Goal: Task Accomplishment & Management: Manage account settings

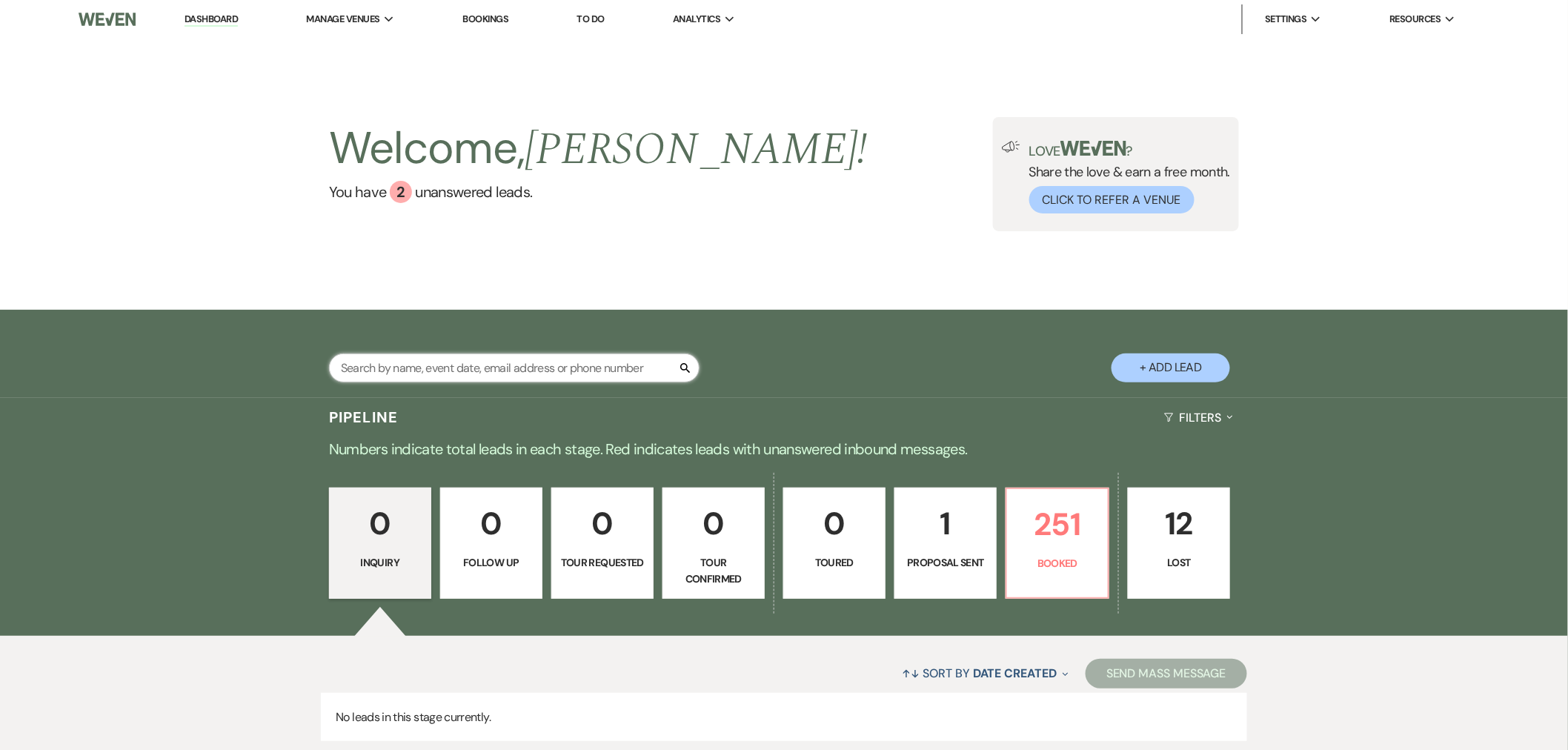
click at [474, 365] on input "text" at bounding box center [514, 368] width 370 height 29
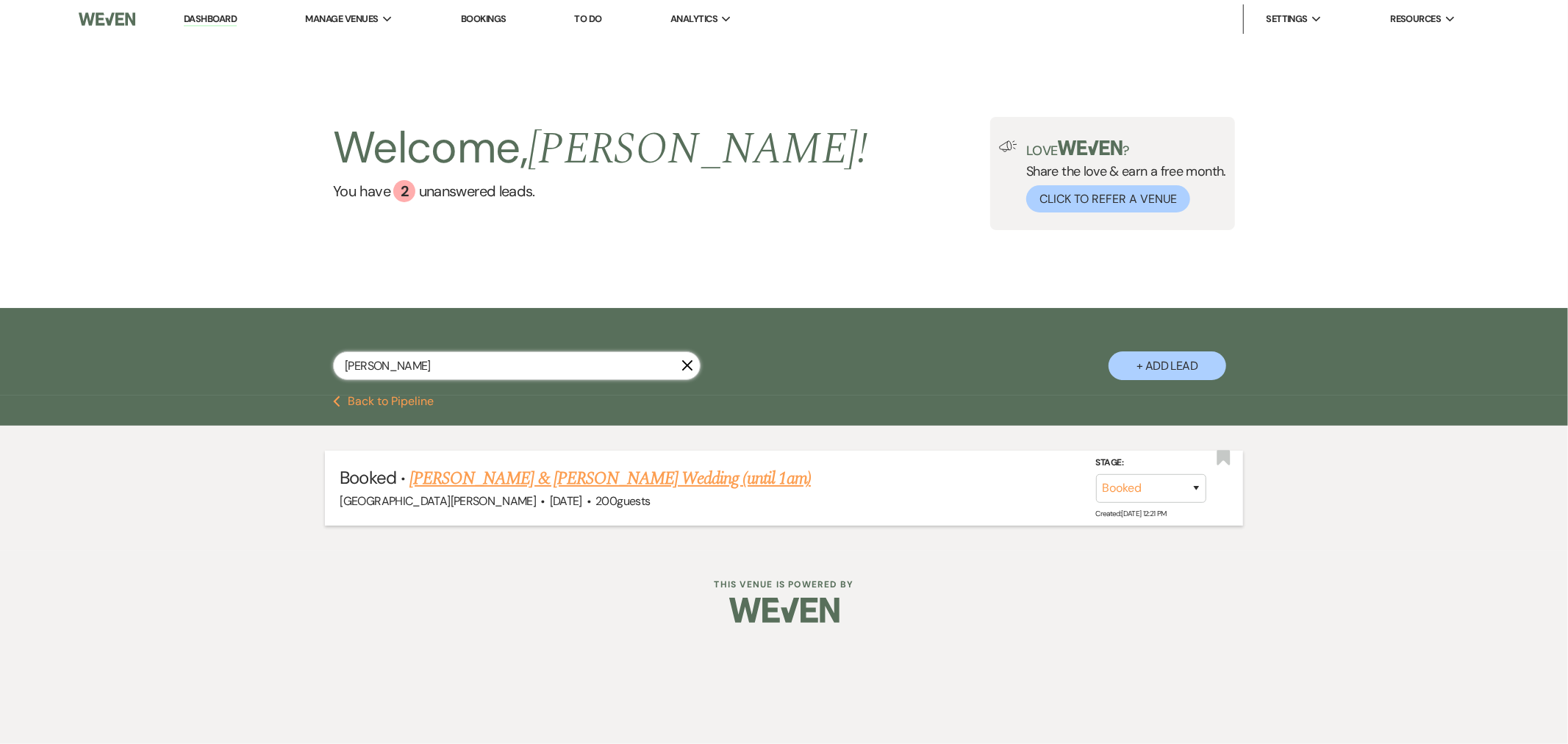
type input "[PERSON_NAME]"
click at [555, 482] on link "[PERSON_NAME] & [PERSON_NAME] Wedding (until 1am)" at bounding box center [610, 479] width 401 height 27
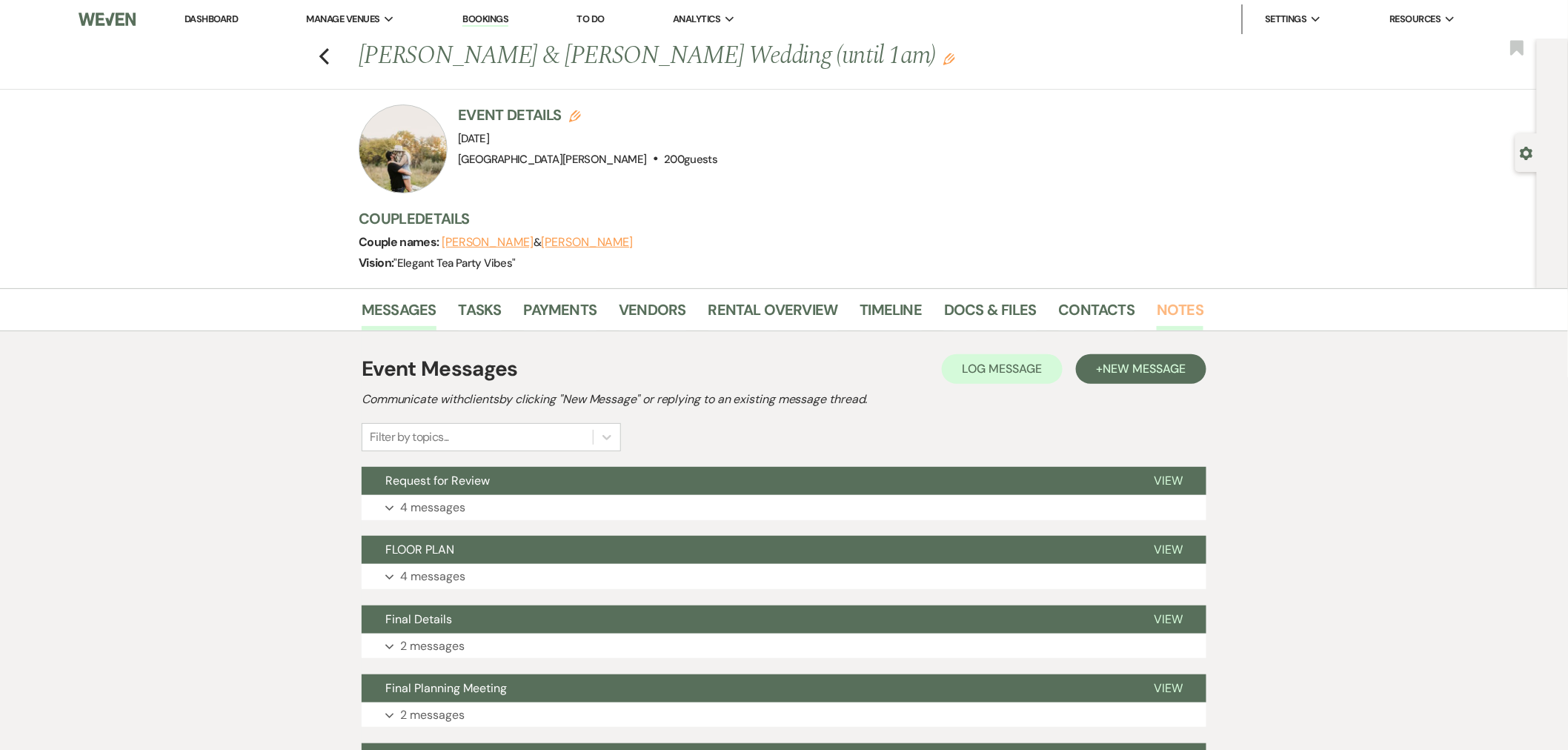
click at [1186, 316] on link "Notes" at bounding box center [1180, 314] width 46 height 33
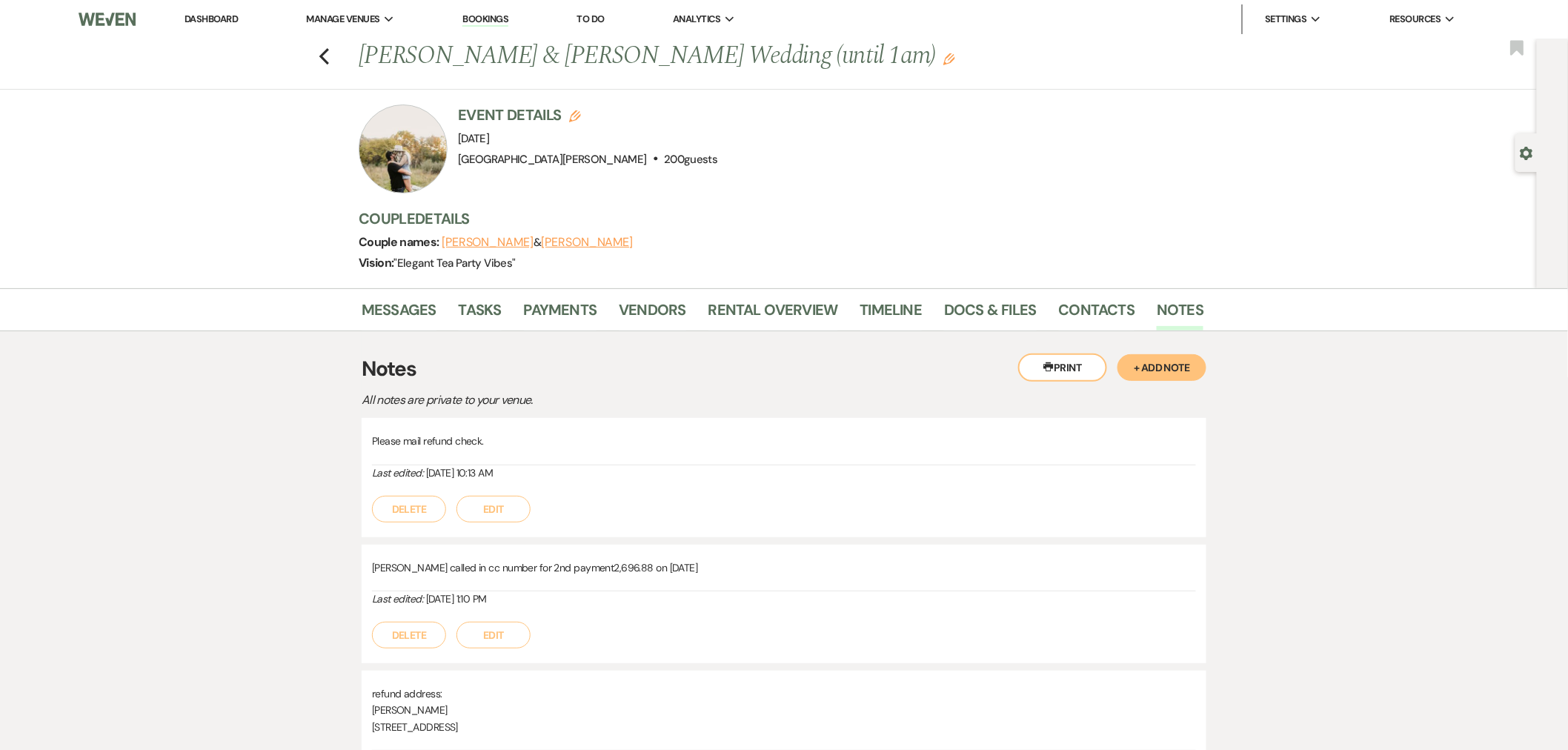
click at [223, 19] on link "Dashboard" at bounding box center [212, 19] width 54 height 12
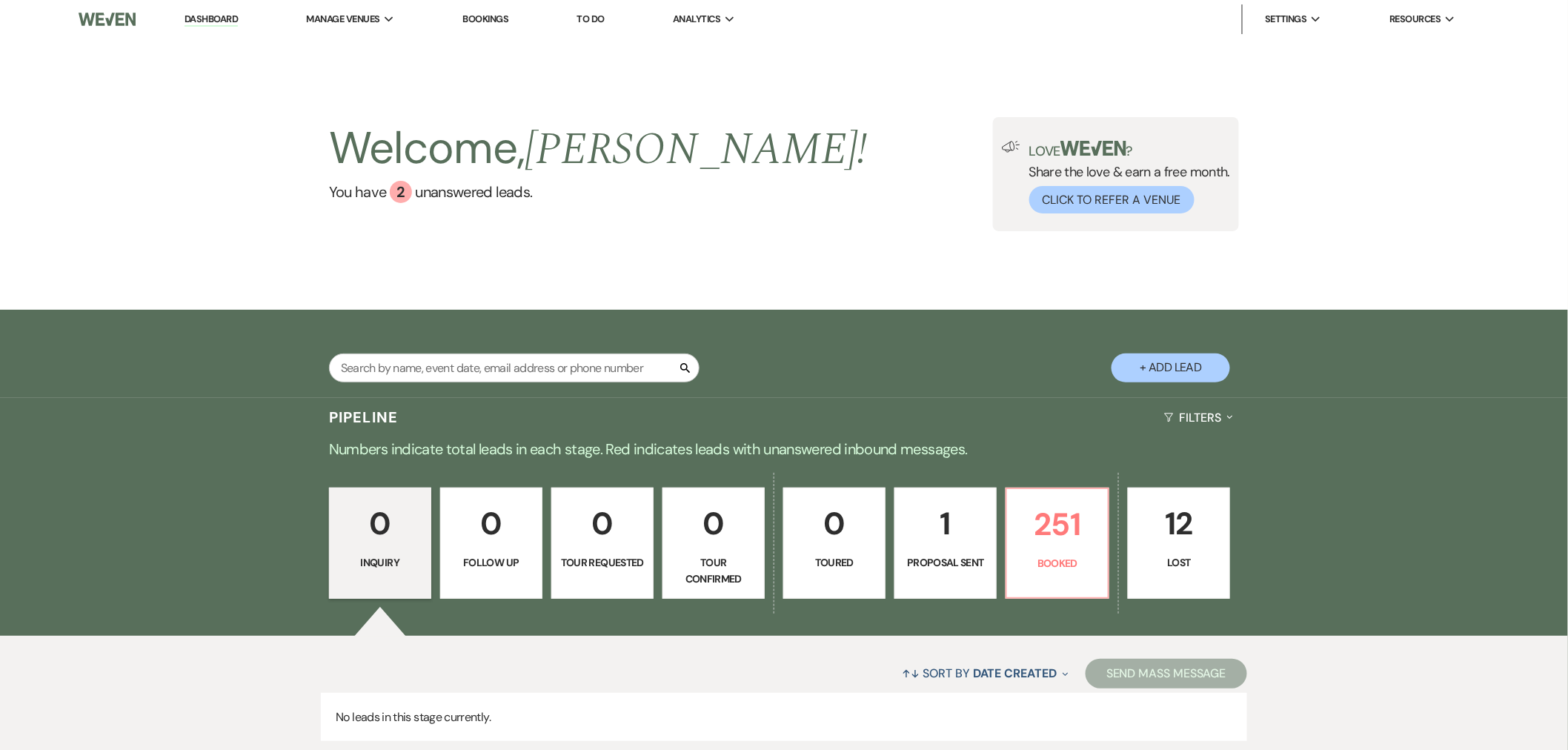
click at [185, 12] on link "Dashboard" at bounding box center [212, 20] width 54 height 14
click at [386, 370] on input "text" at bounding box center [514, 368] width 370 height 29
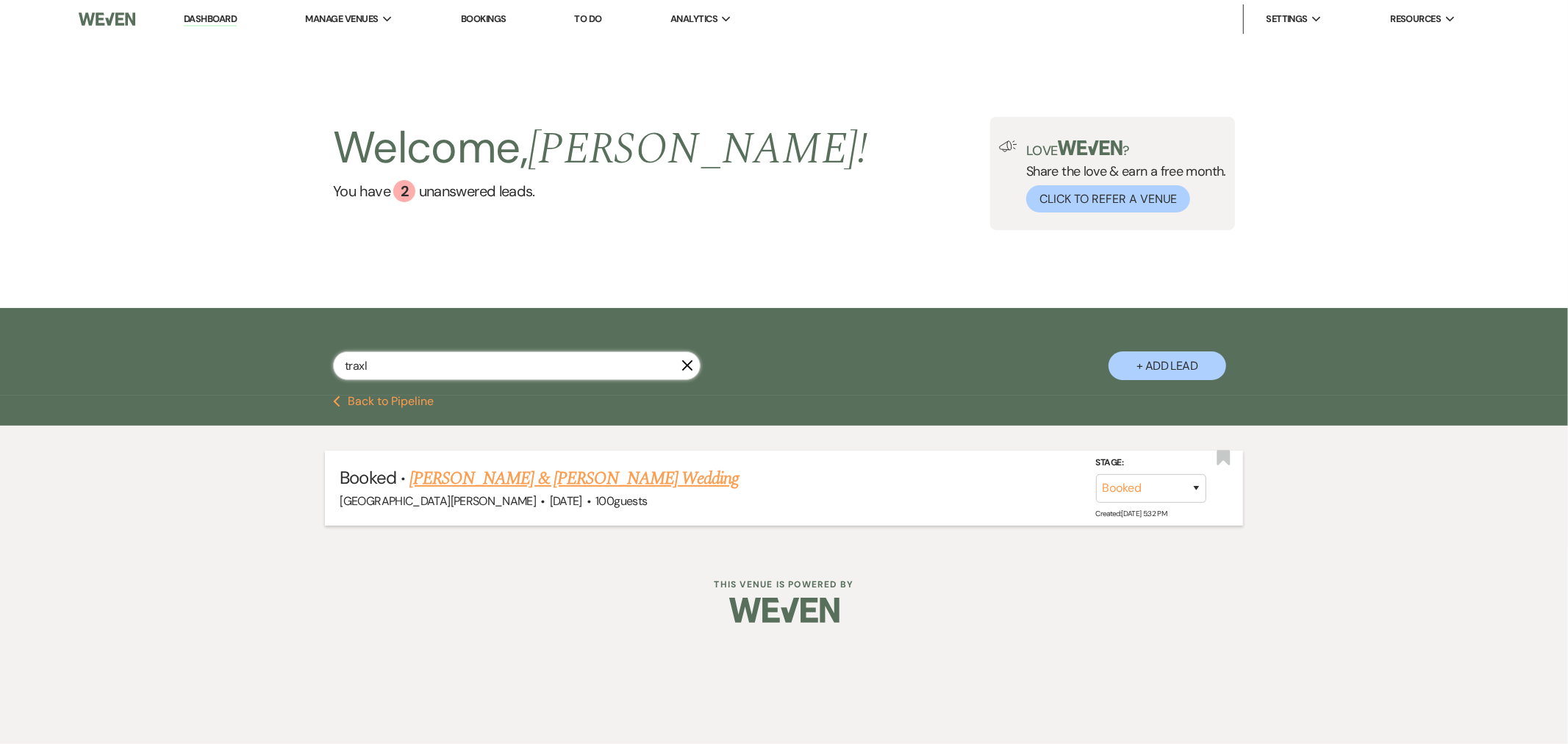
type input "traxl"
click at [491, 479] on link "[PERSON_NAME] & [PERSON_NAME] Wedding" at bounding box center [575, 479] width 329 height 27
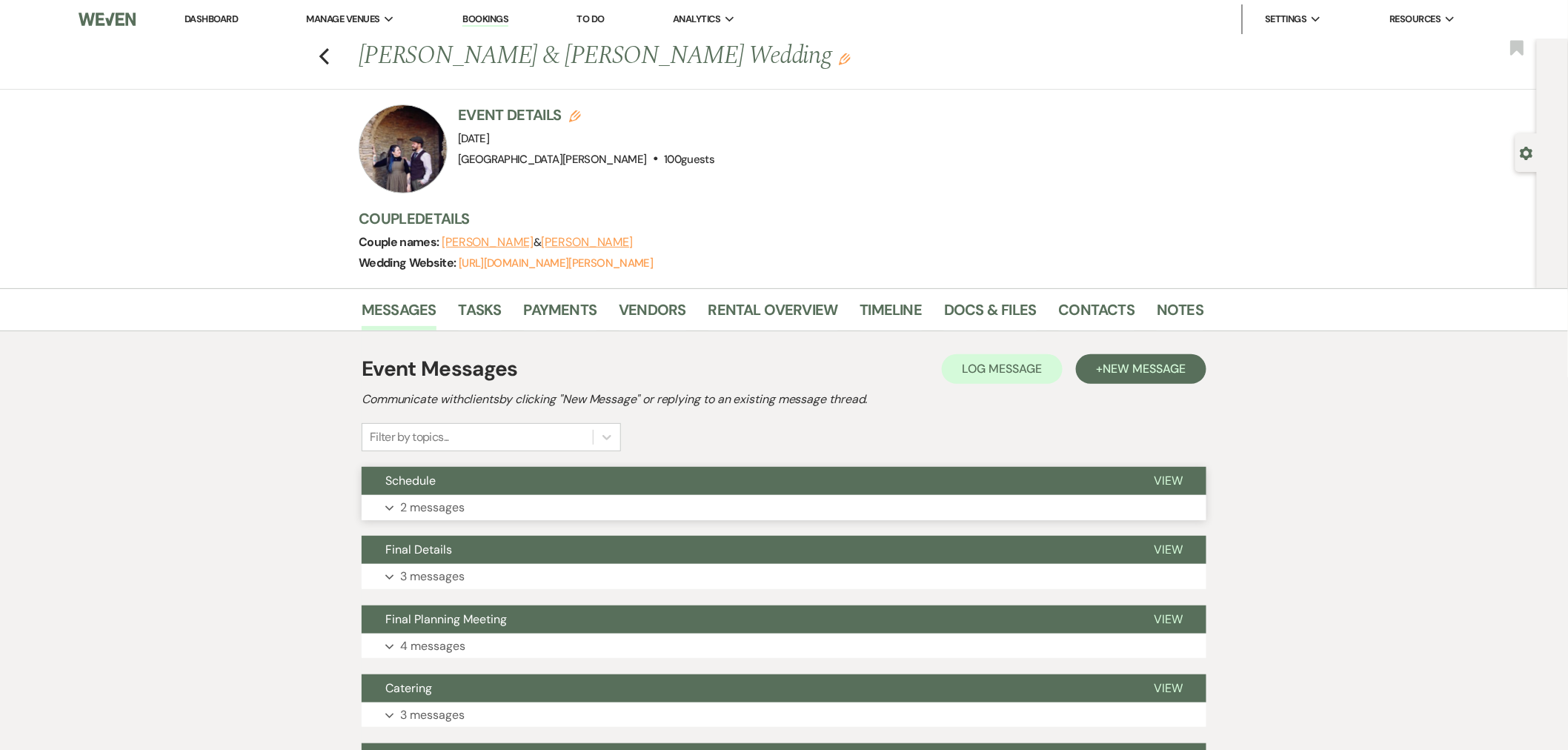
click at [506, 485] on button "Schedule" at bounding box center [745, 481] width 768 height 29
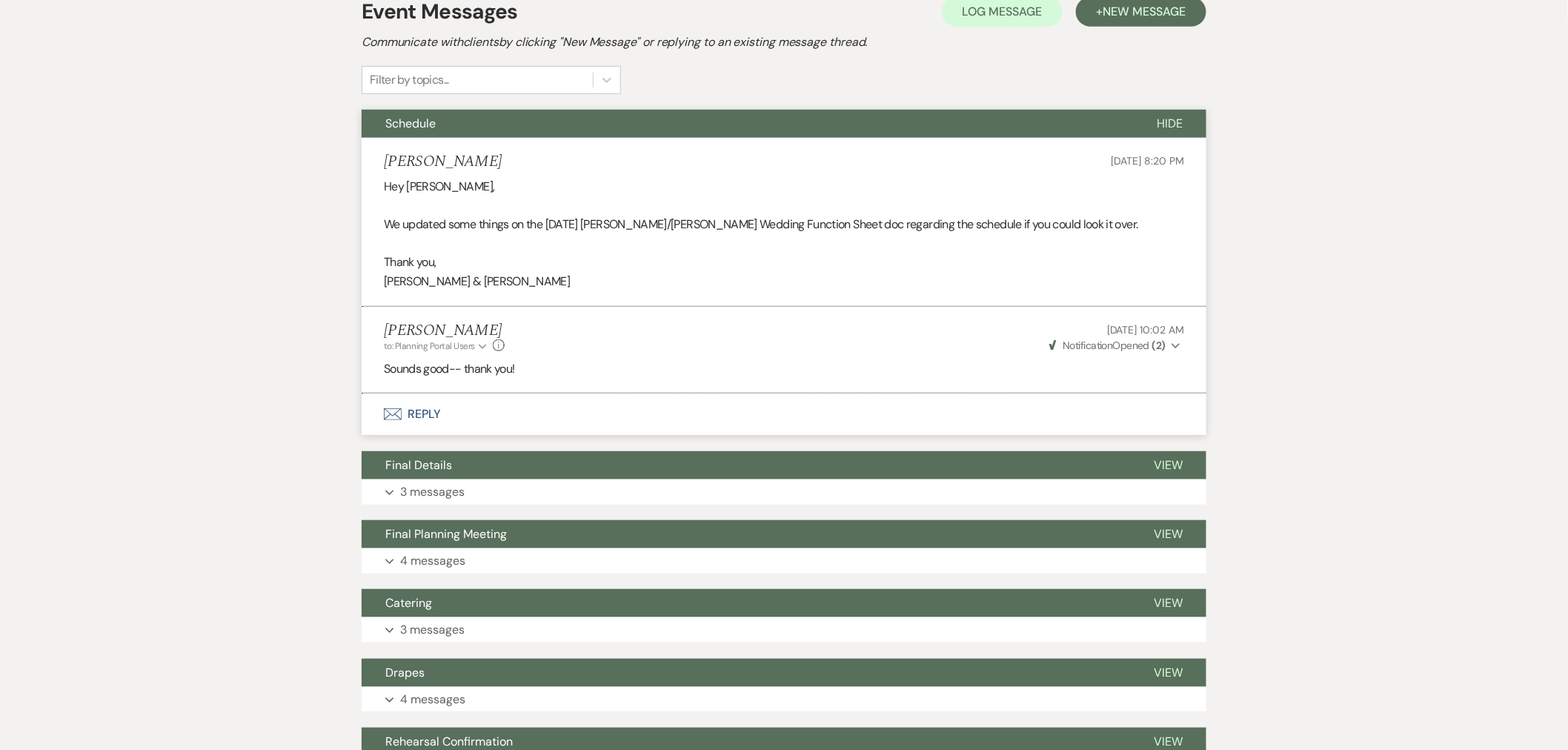
scroll to position [412, 0]
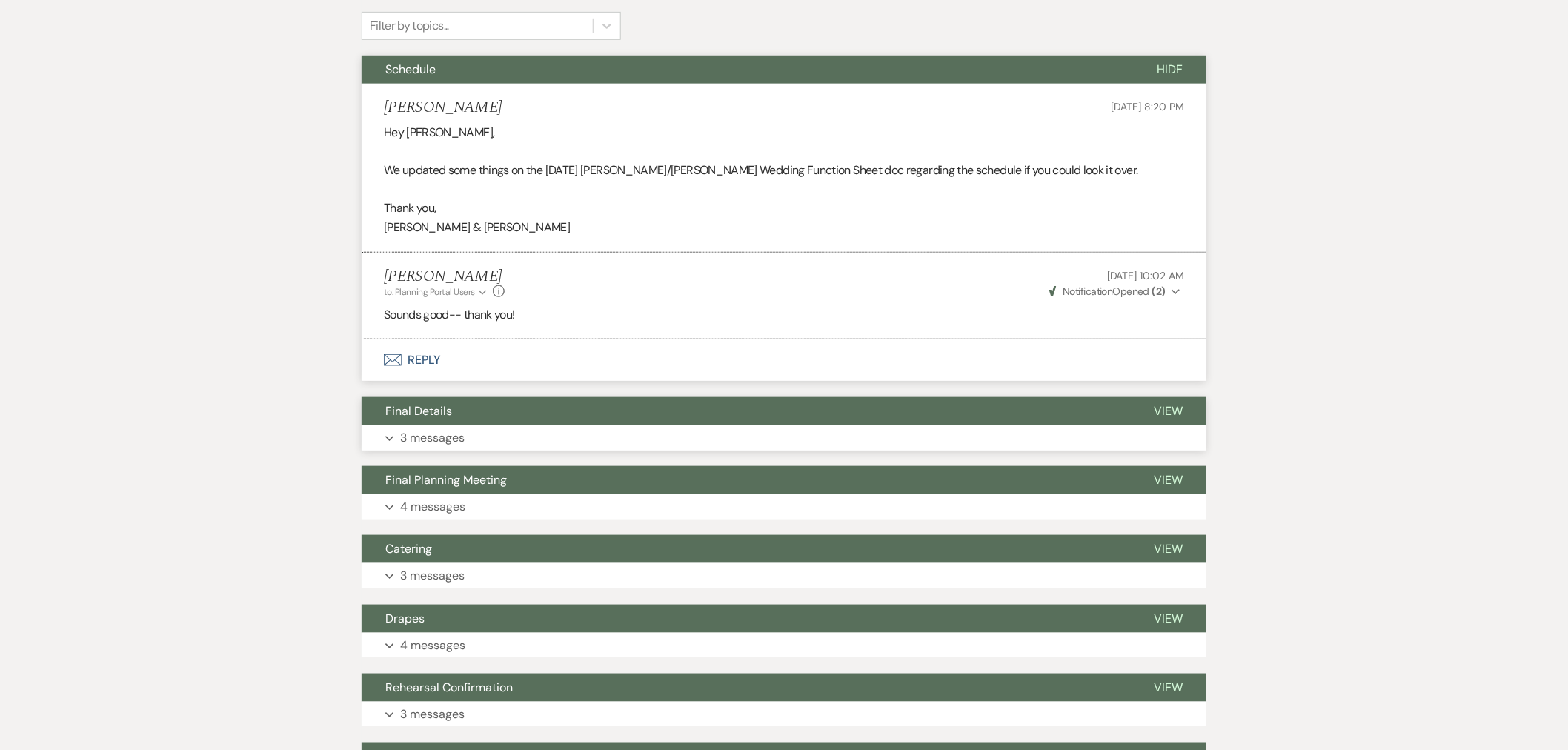
click at [494, 438] on button "Expand 3 messages" at bounding box center [784, 438] width 845 height 25
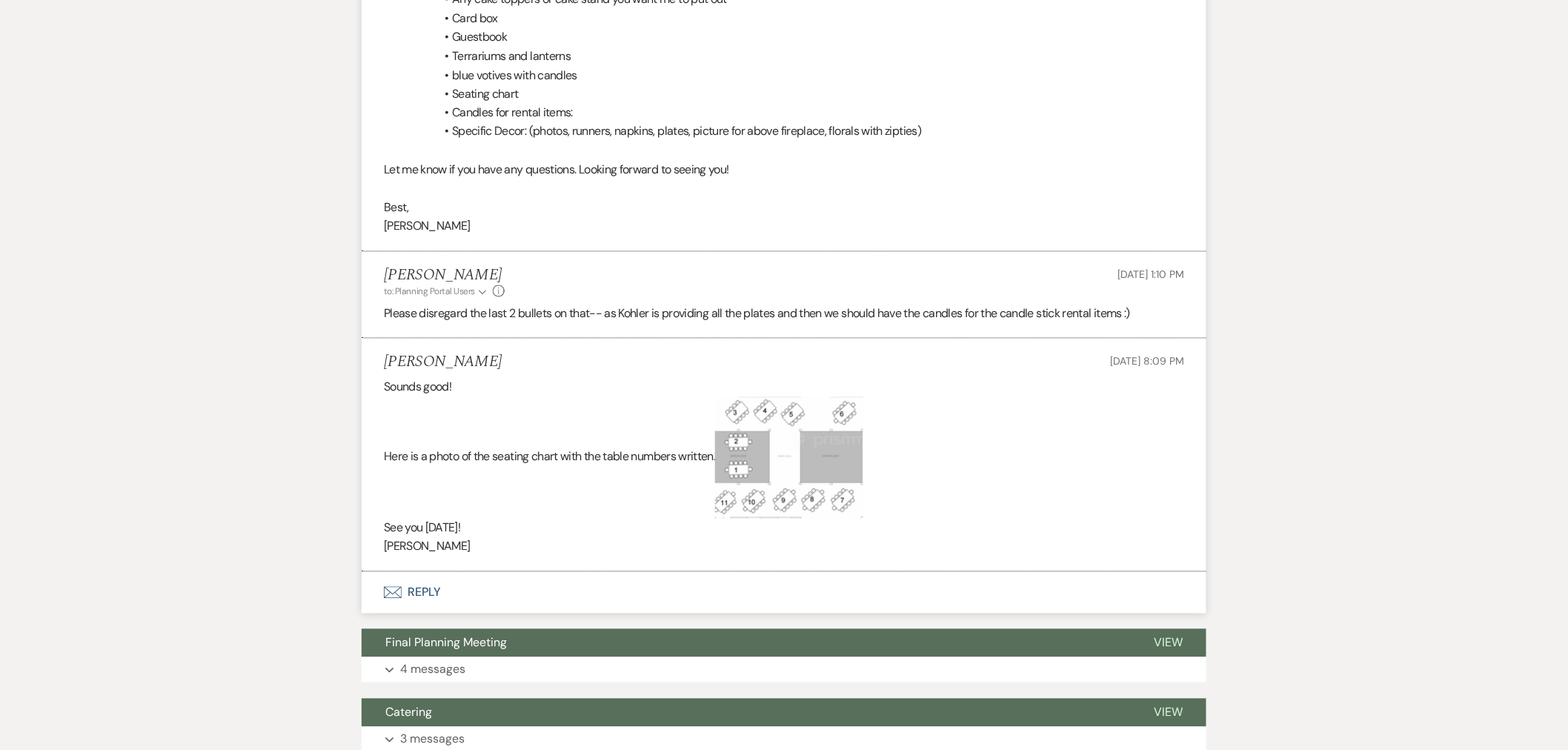
scroll to position [1318, 0]
